Goal: Find specific page/section: Find specific page/section

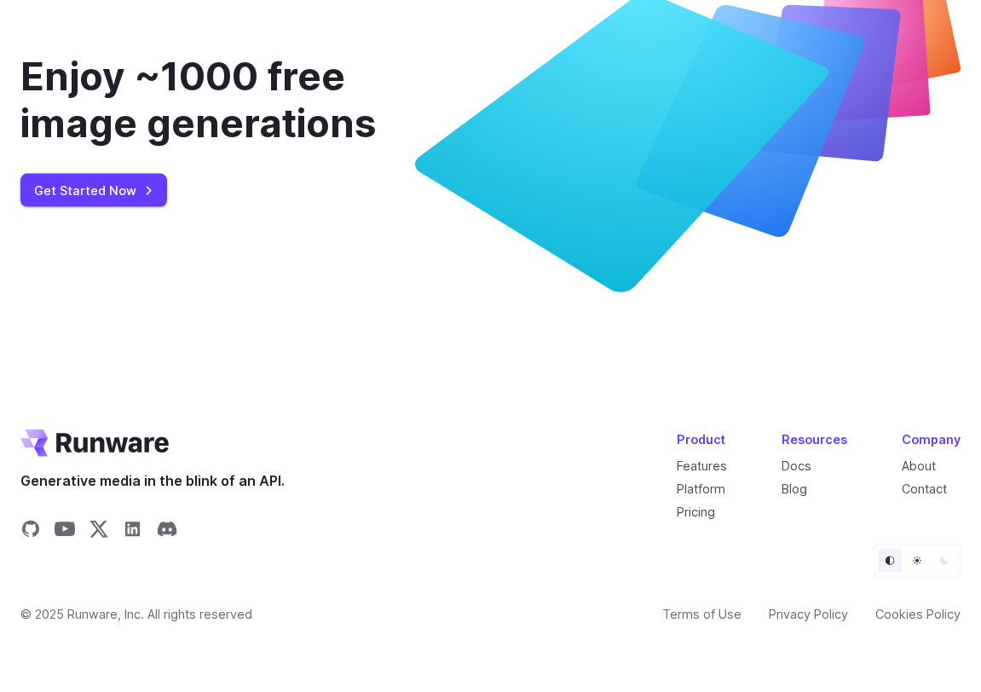
scroll to position [6688, 0]
click at [921, 463] on link "About" at bounding box center [918, 465] width 34 height 14
